Goal: Navigation & Orientation: Find specific page/section

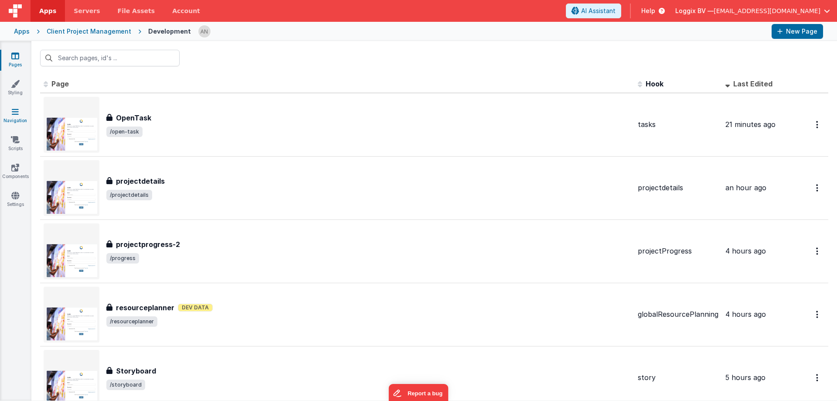
click at [24, 111] on link "Navigation" at bounding box center [15, 115] width 31 height 17
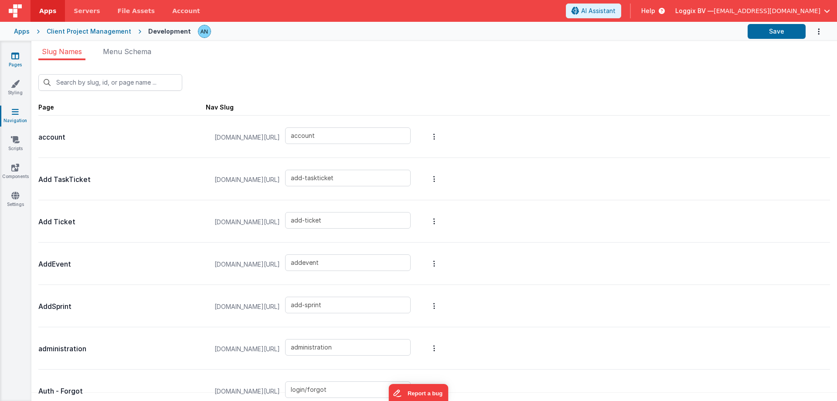
click at [14, 51] on icon at bounding box center [15, 55] width 8 height 9
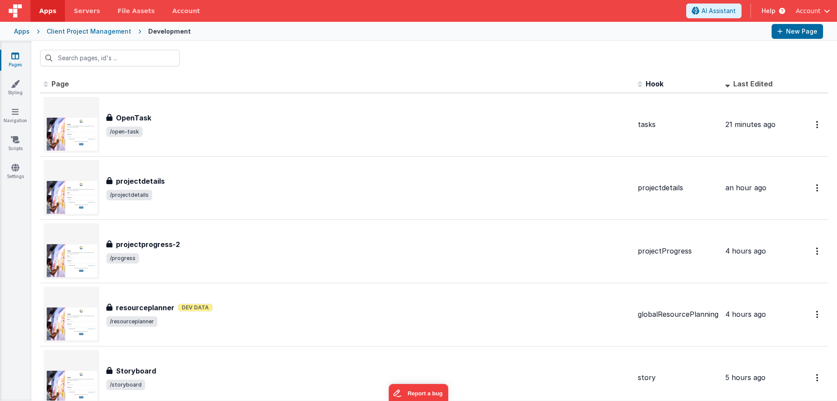
click at [248, 41] on div at bounding box center [433, 58] width 805 height 34
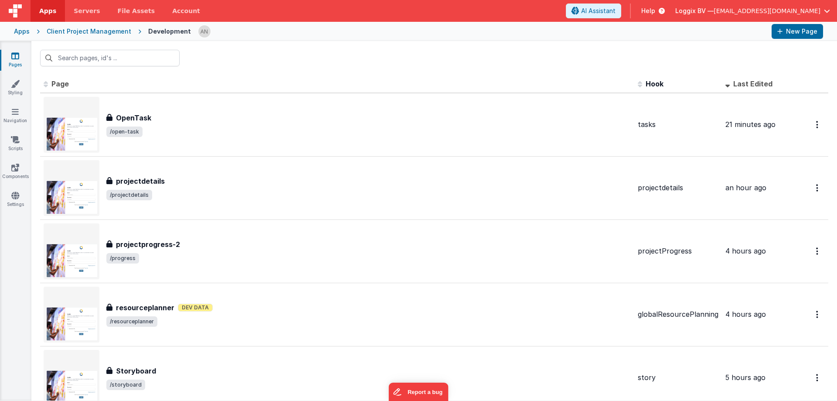
click at [245, 47] on div at bounding box center [433, 58] width 805 height 34
click at [248, 48] on div at bounding box center [433, 58] width 805 height 34
